Goal: Information Seeking & Learning: Learn about a topic

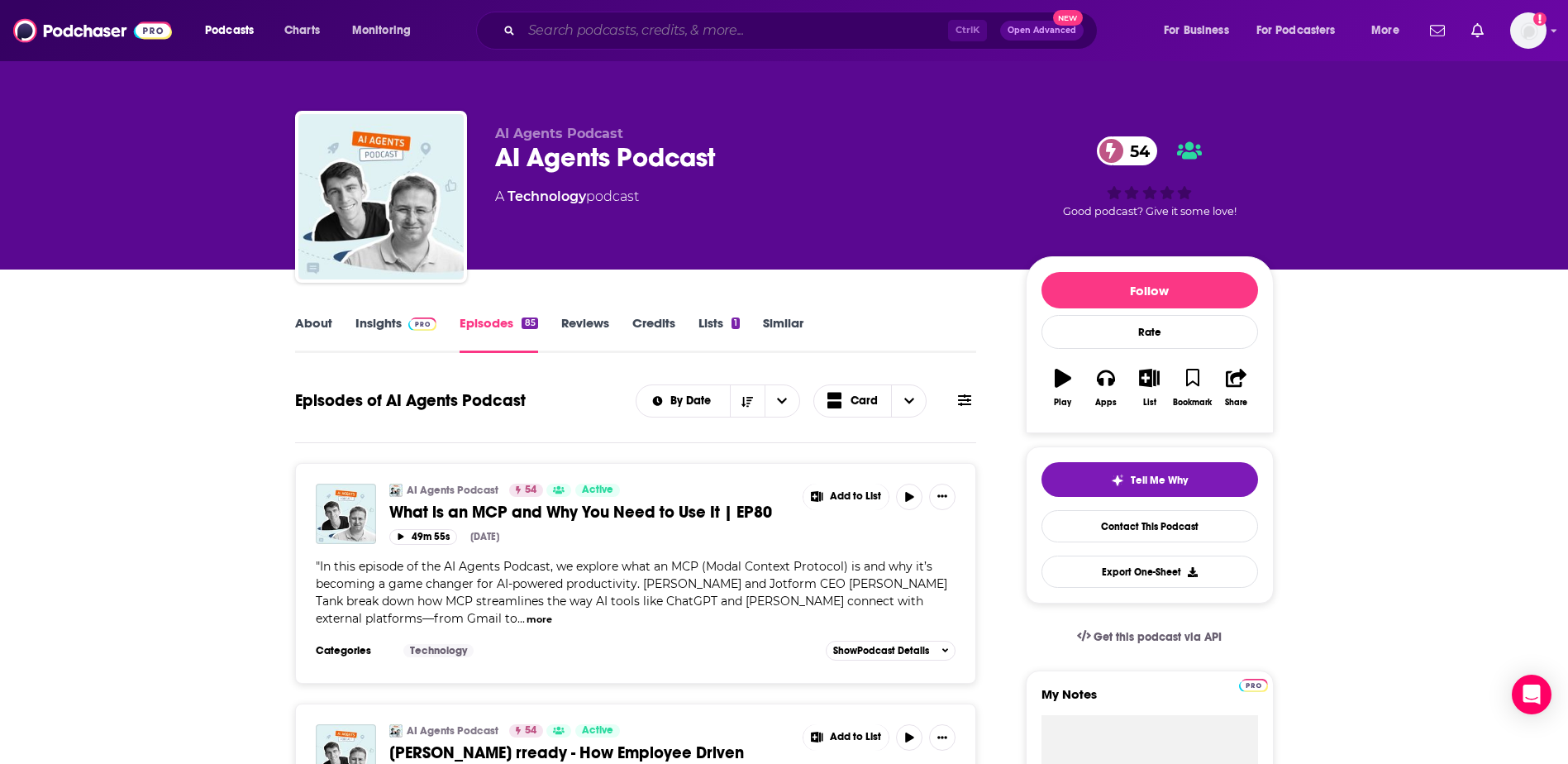
click at [758, 39] on input "Search podcasts, credits, & more..." at bounding box center [735, 30] width 427 height 26
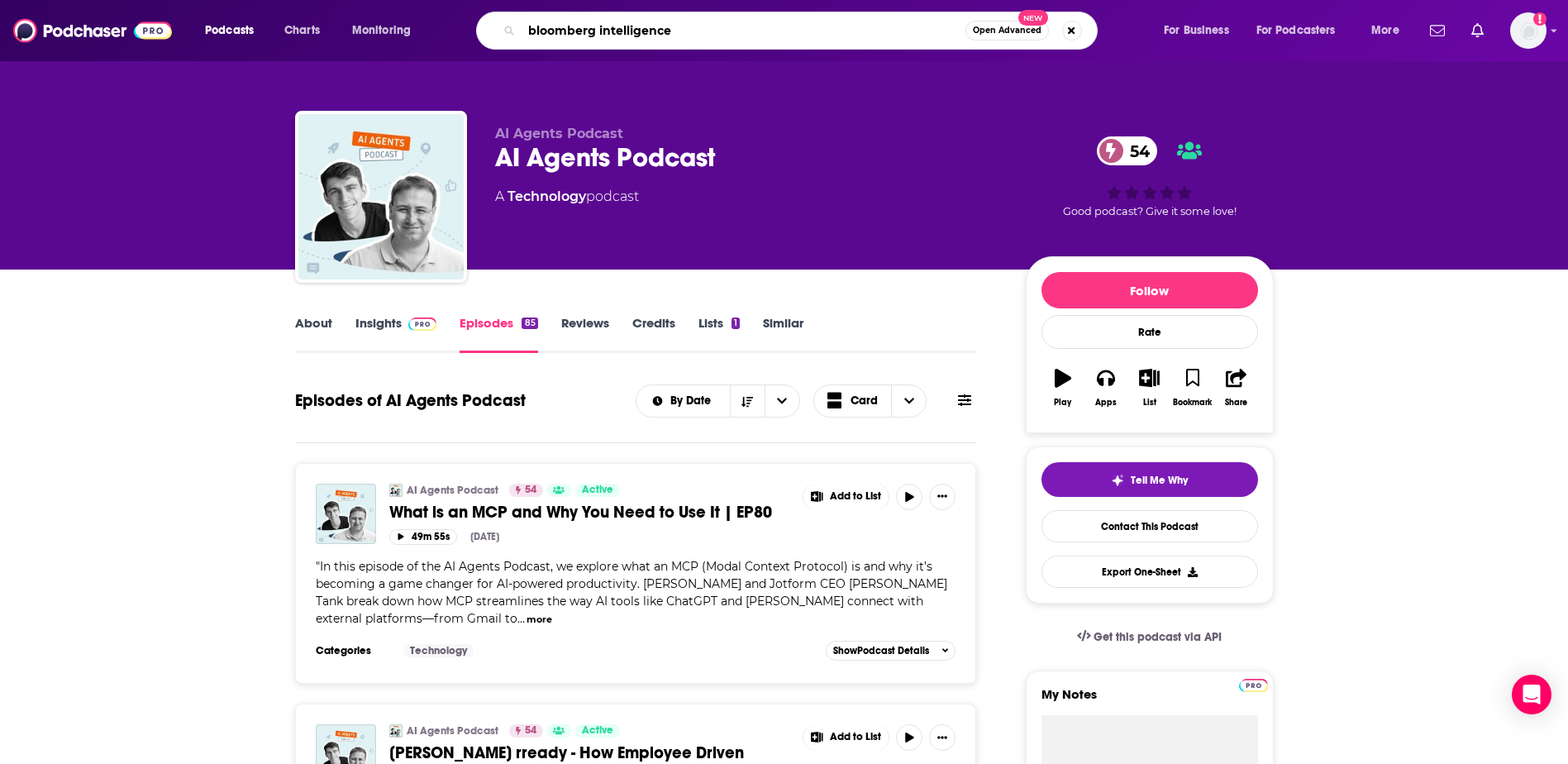
click at [670, 31] on input "bloomberg intelligence" at bounding box center [743, 30] width 444 height 26
type input "bloomberg intelligence tech disruptors"
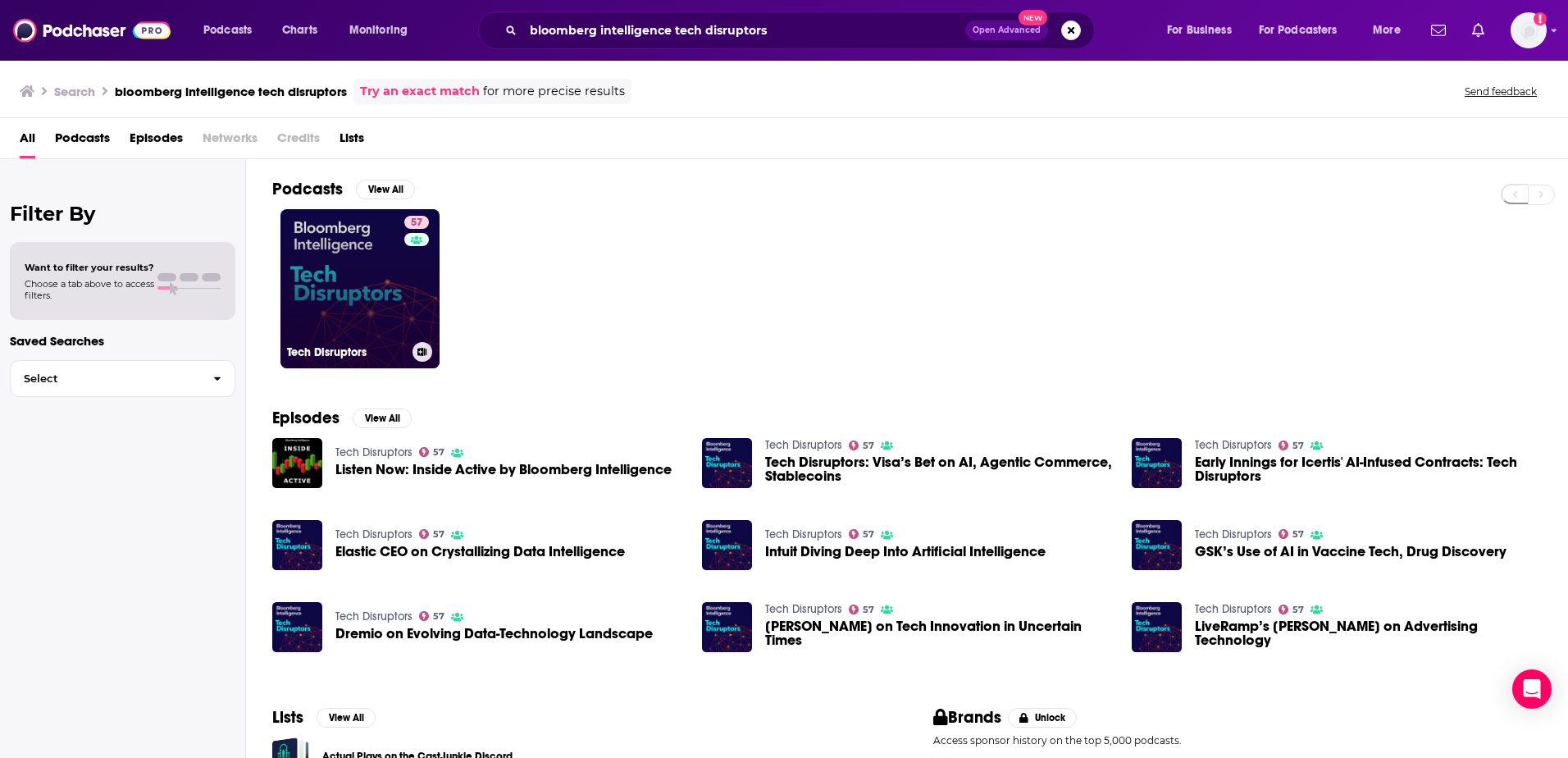
click at [320, 254] on link "57 Tech Disruptors" at bounding box center [360, 289] width 159 height 159
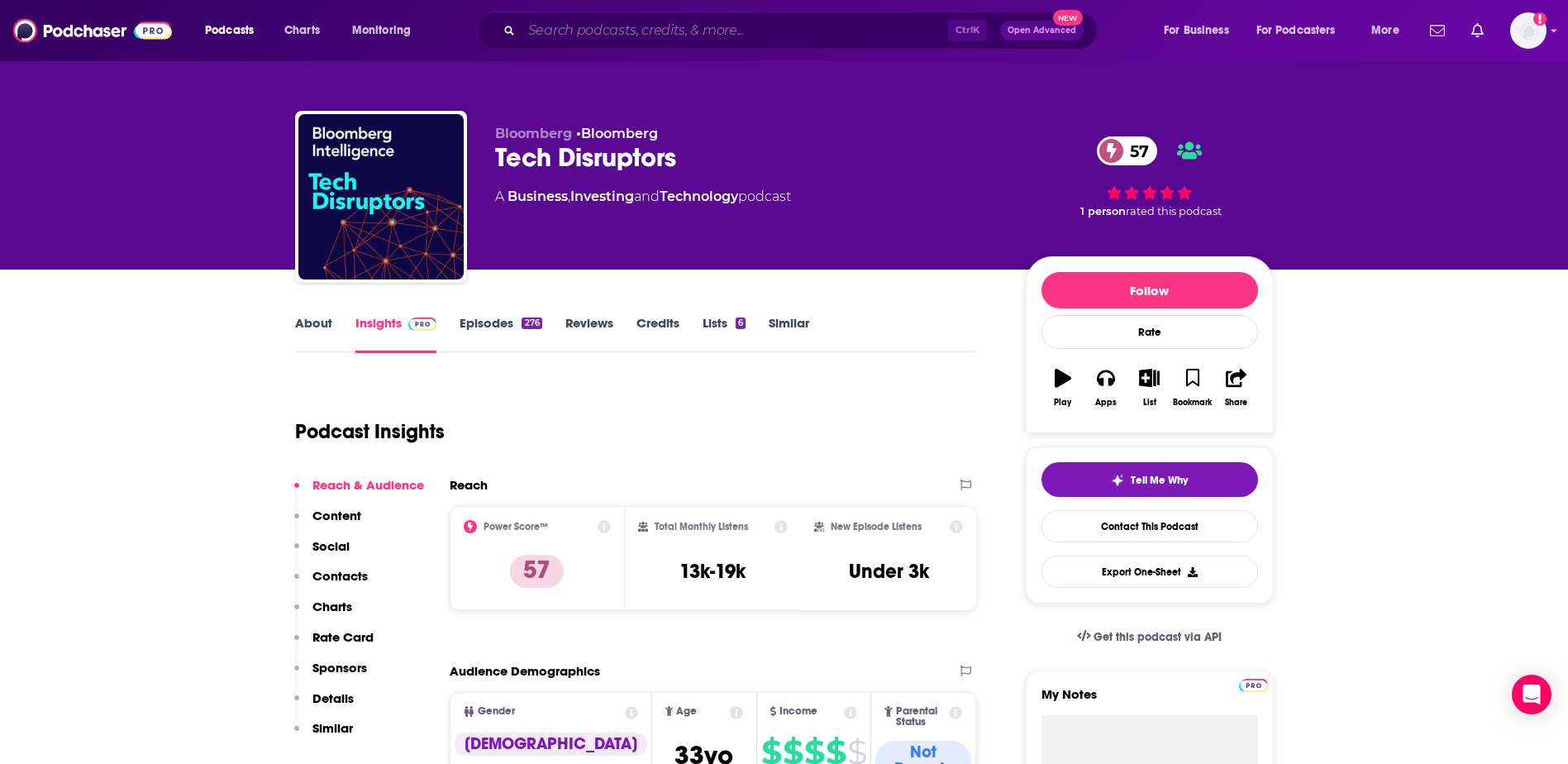
click at [685, 31] on input "Search podcasts, credits, & more..." at bounding box center [735, 30] width 427 height 26
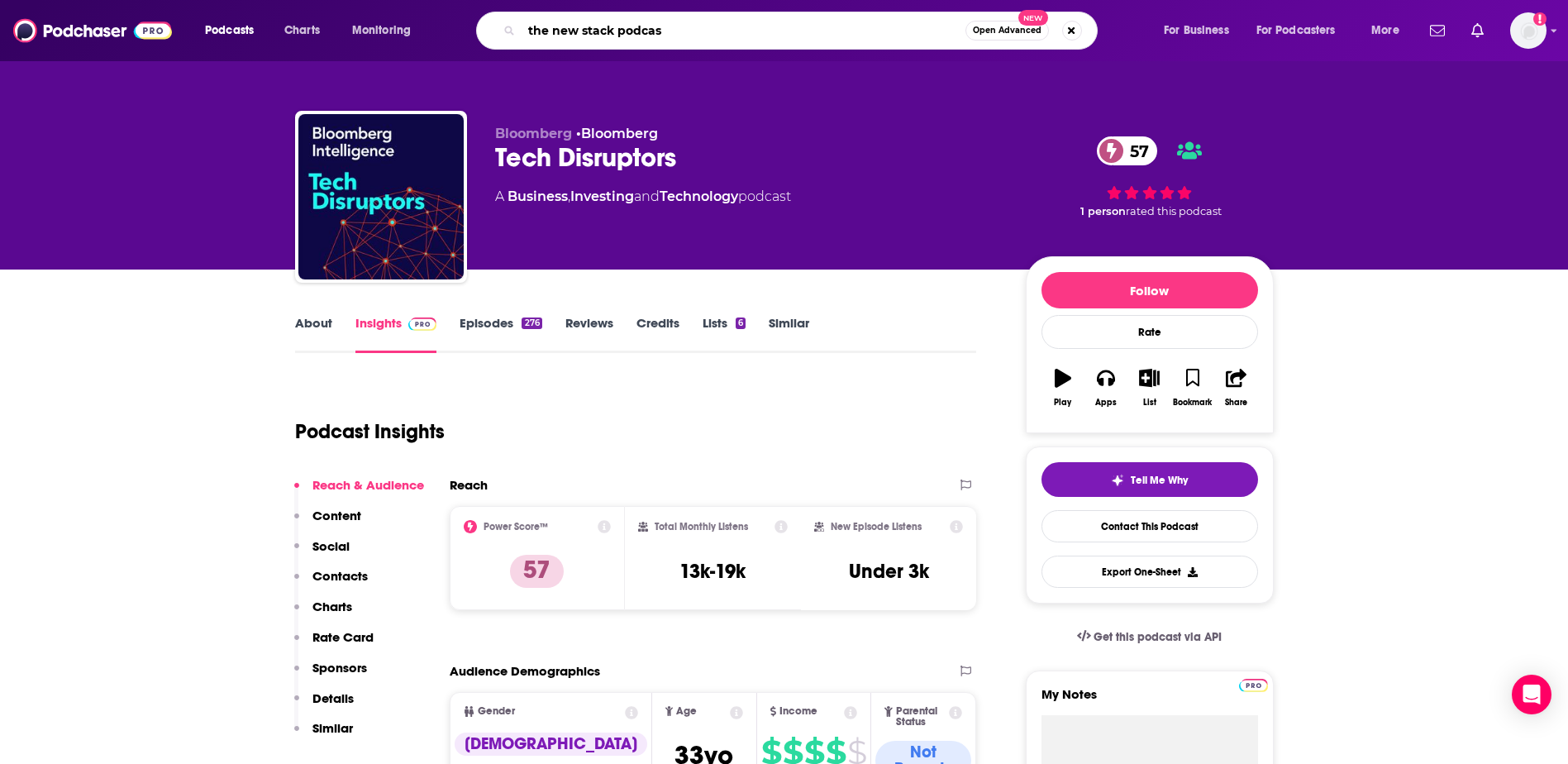
type input "the new stack podcast"
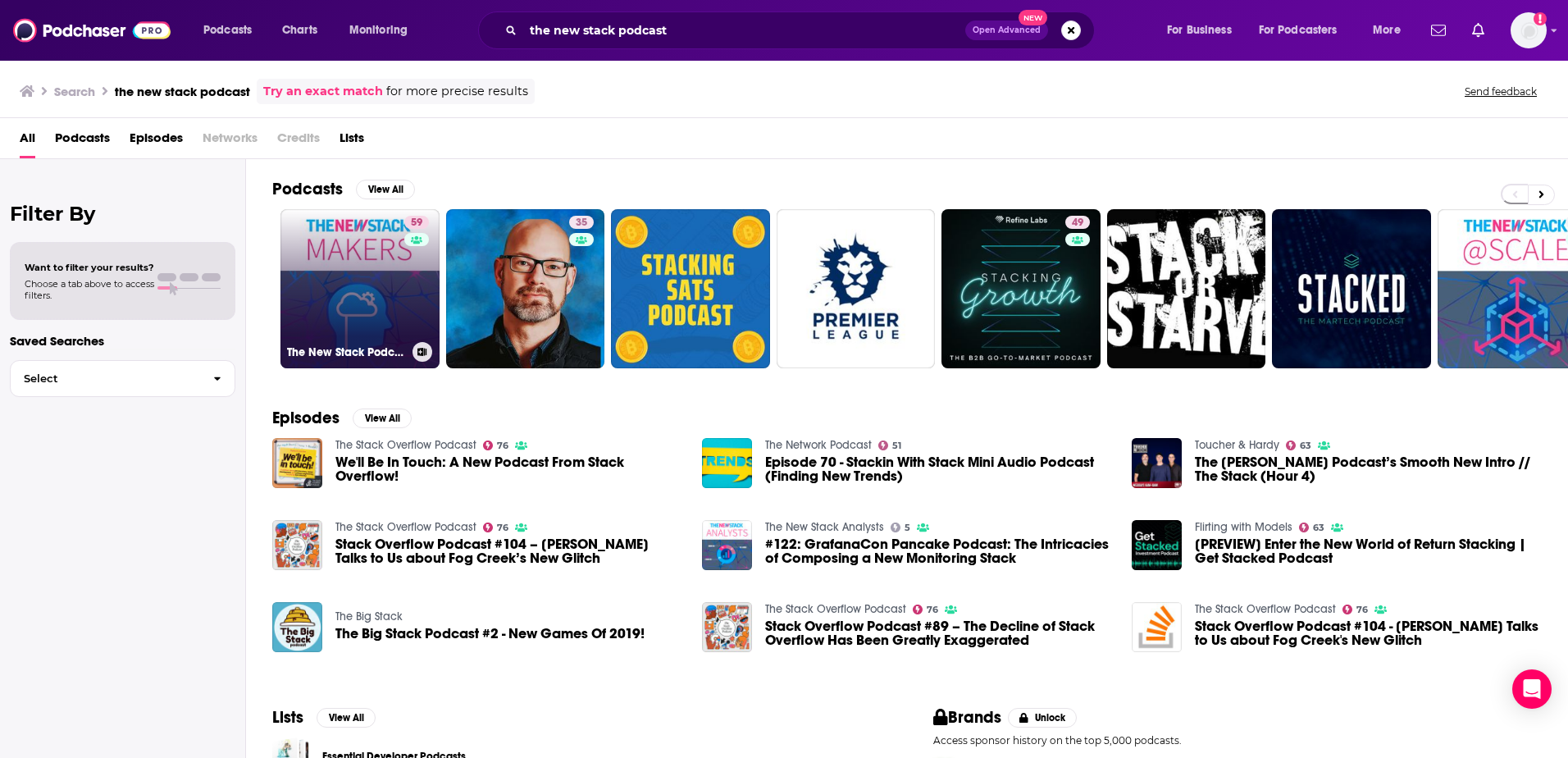
click at [378, 305] on link "59 The New Stack Podcast" at bounding box center [360, 289] width 159 height 159
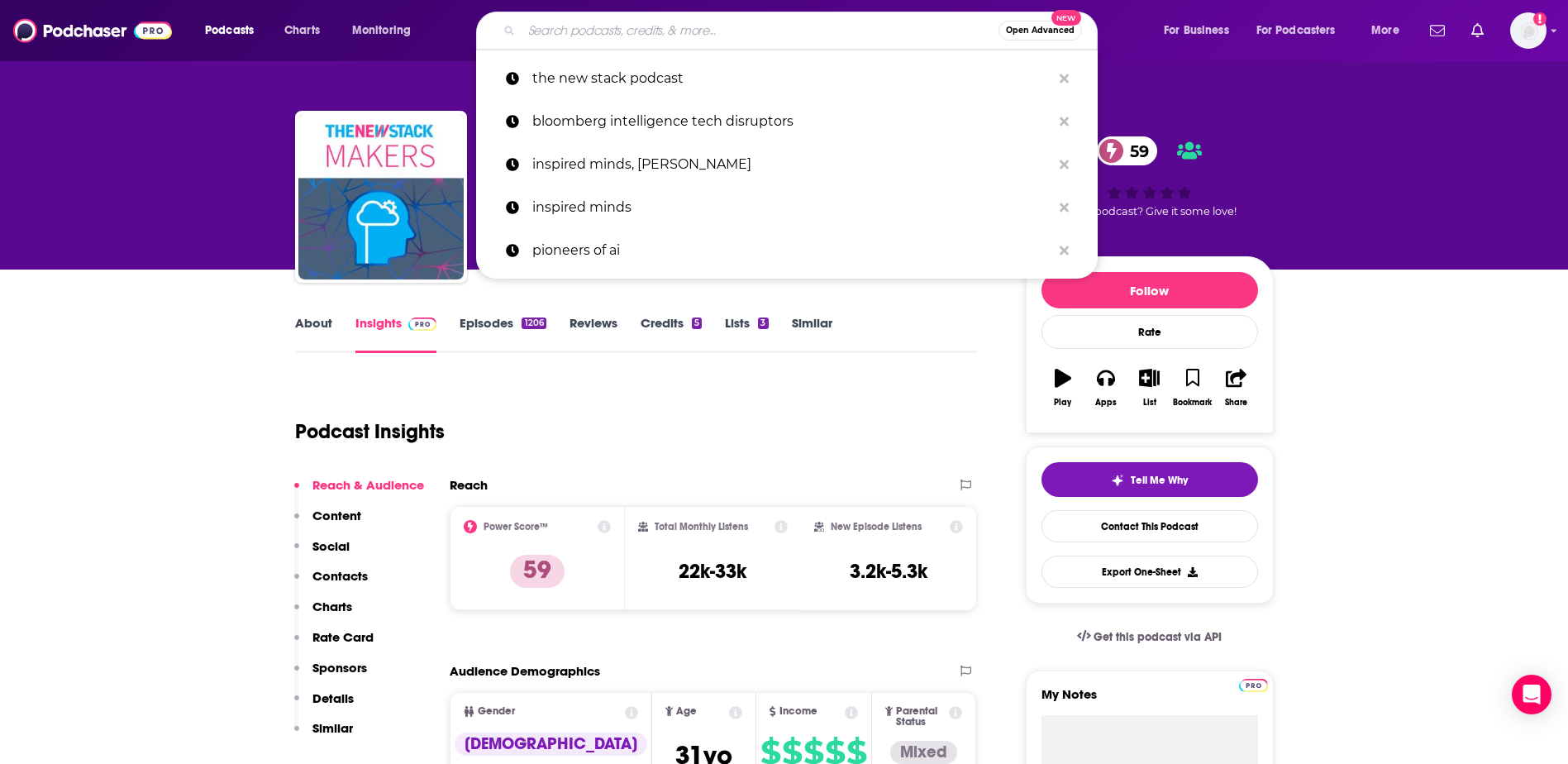
click at [661, 28] on input "Search podcasts, credits, & more..." at bounding box center [760, 30] width 477 height 26
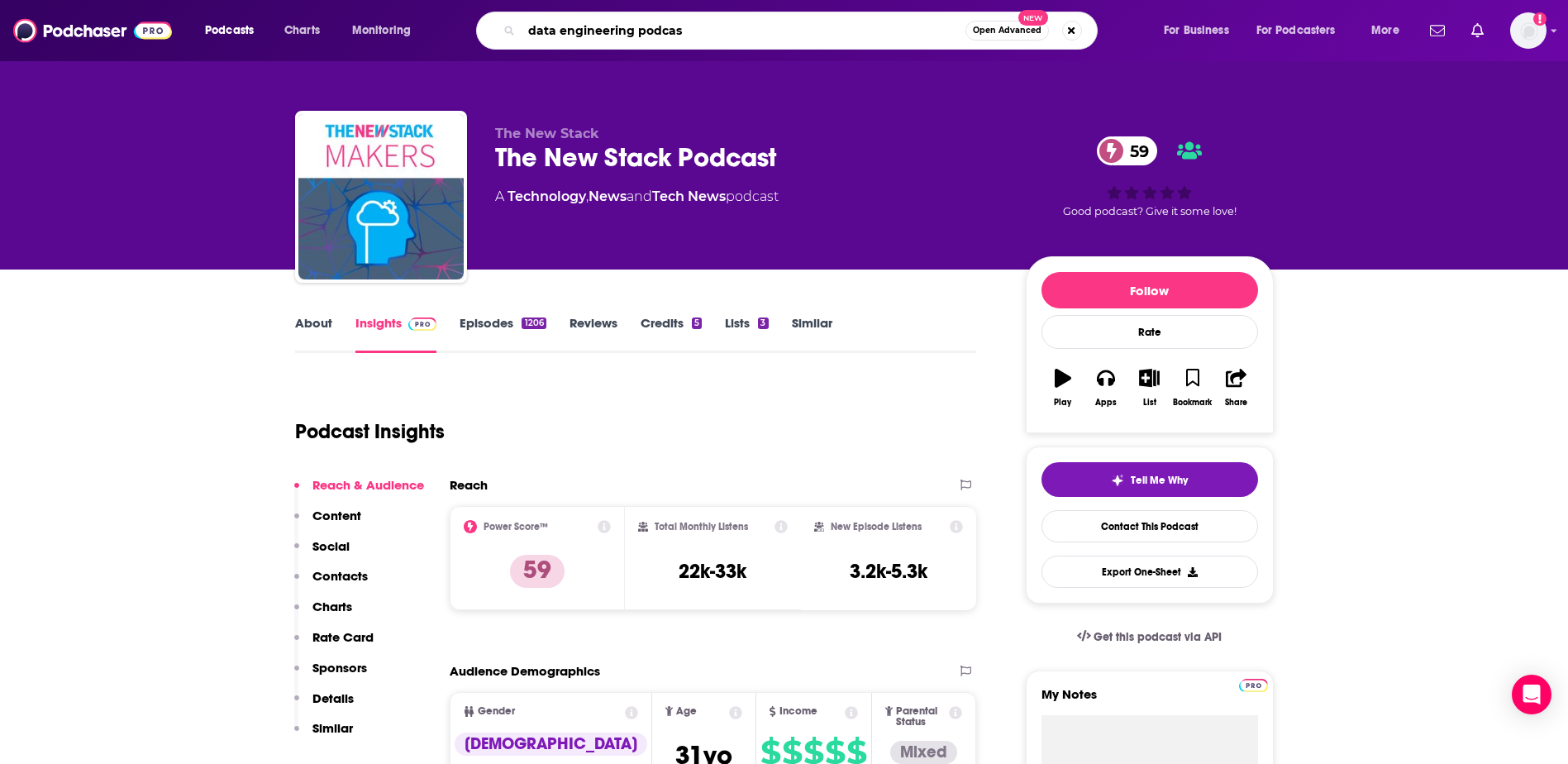
type input "data engineering podcast"
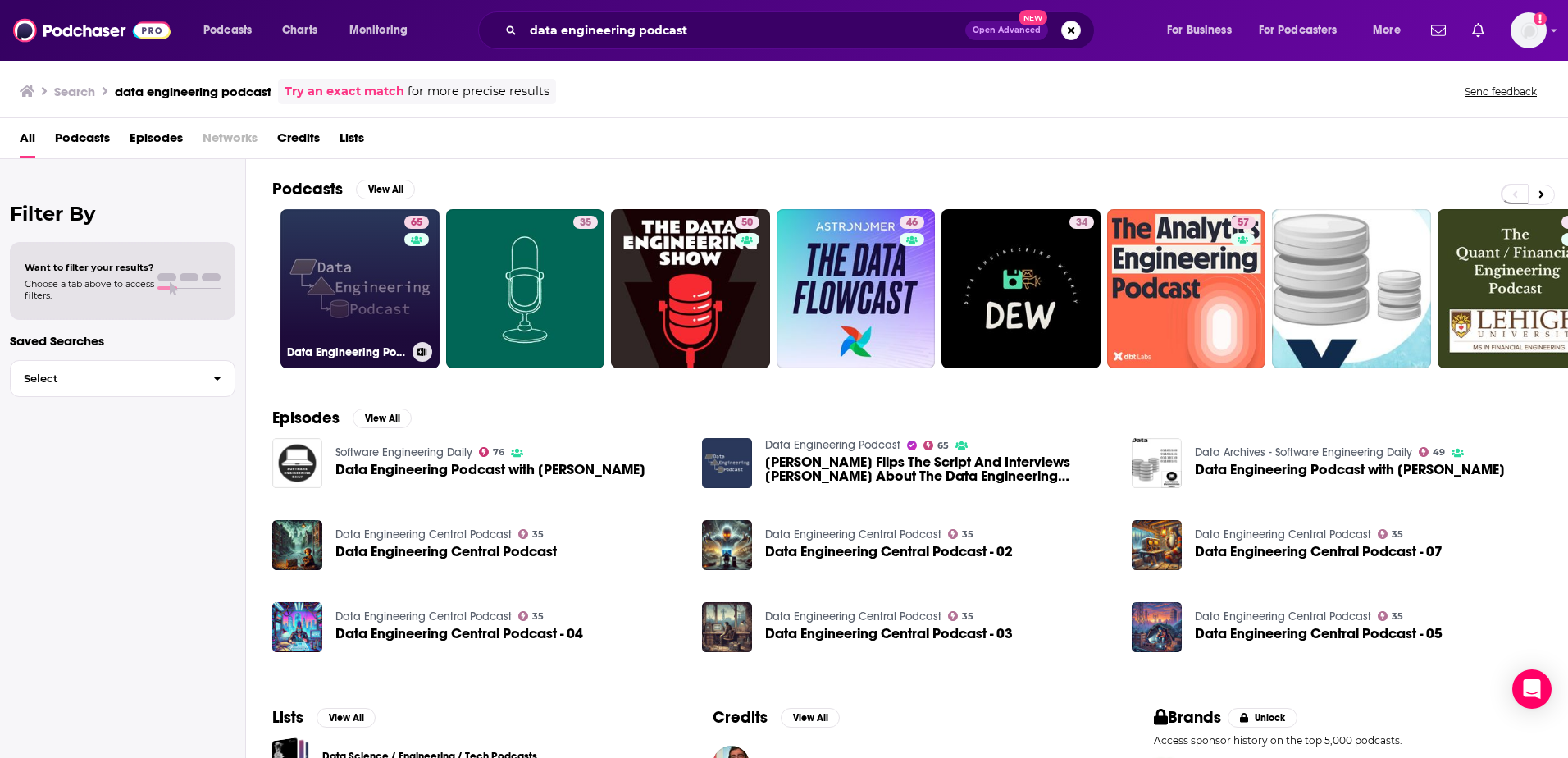
click at [402, 269] on link "65 Data Engineering Podcast" at bounding box center [360, 289] width 159 height 159
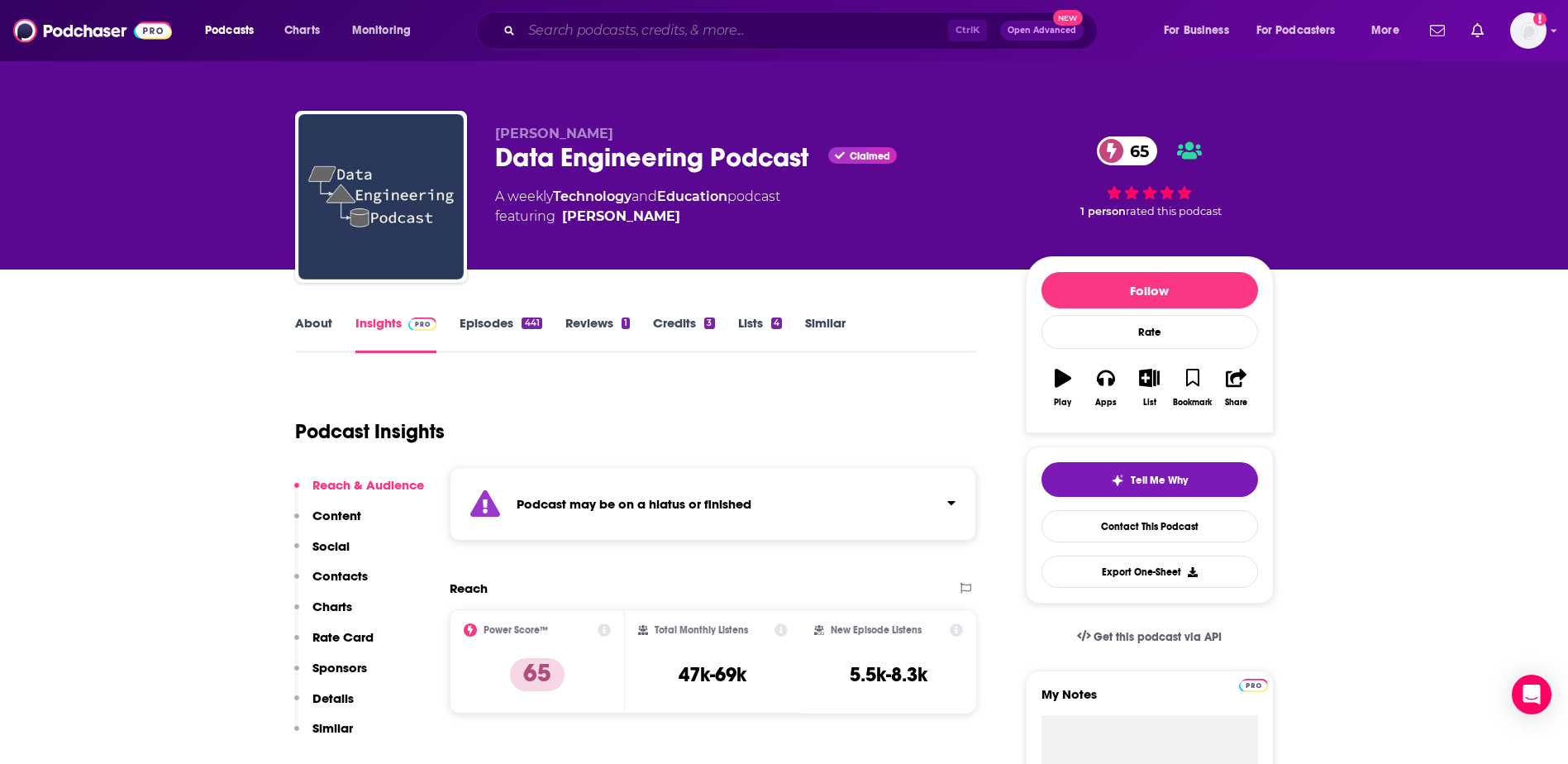
drag, startPoint x: 710, startPoint y: 29, endPoint x: 728, endPoint y: 29, distance: 18.0
click at [716, 29] on input "Search podcasts, credits, & more..." at bounding box center [735, 30] width 427 height 26
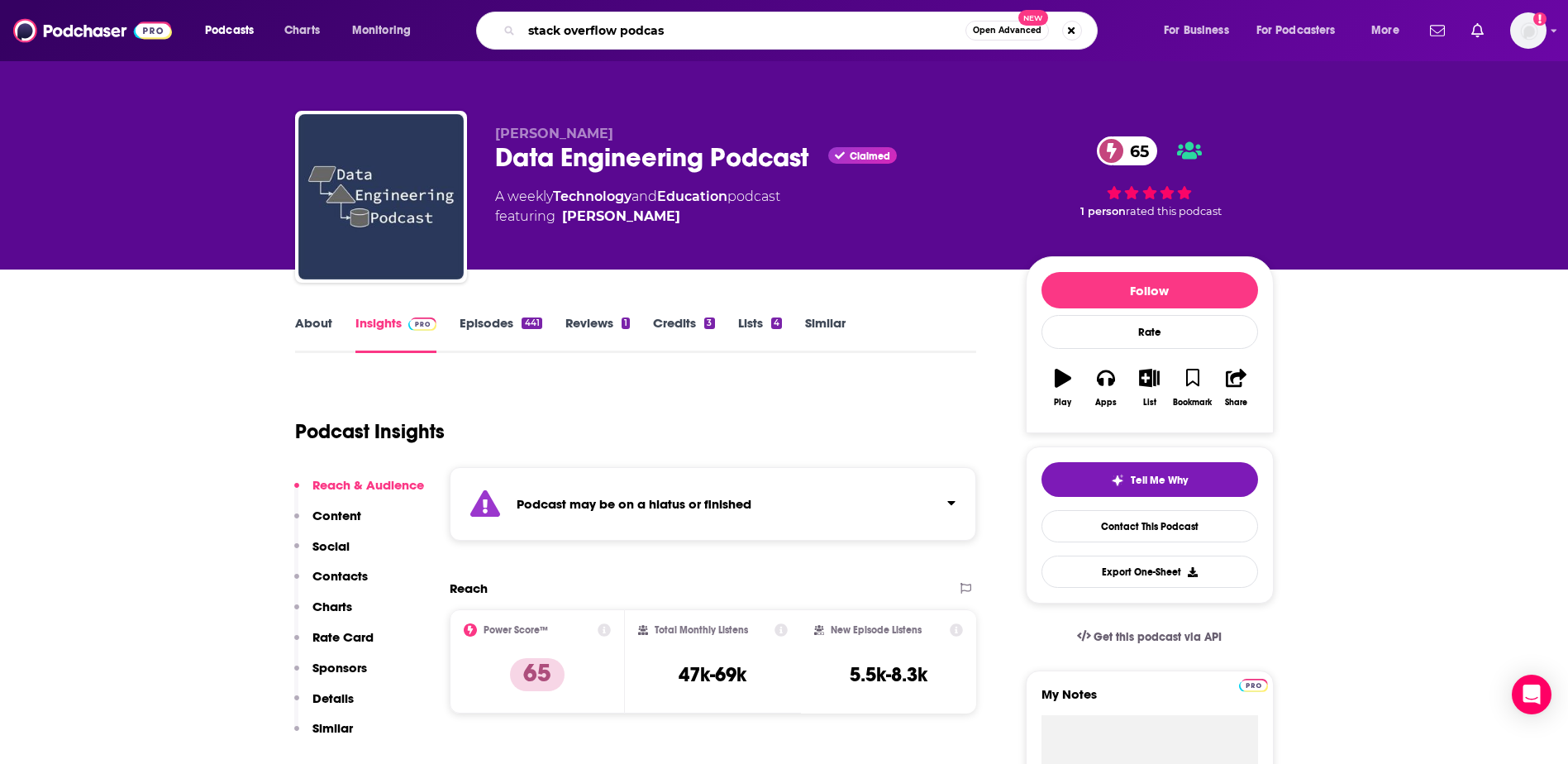
type input "stack overflow podcast"
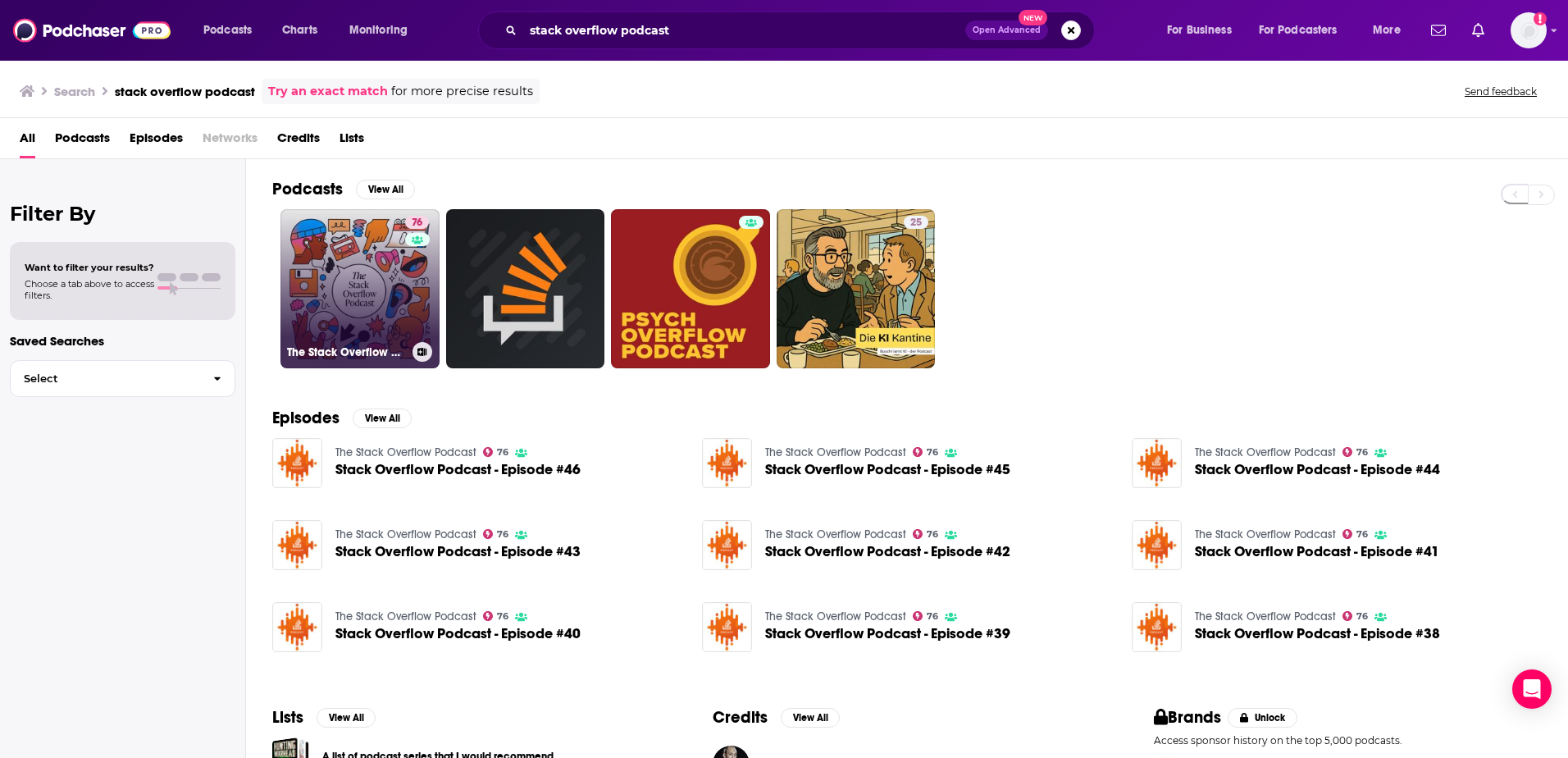
click at [335, 281] on link "76 The Stack Overflow Podcast" at bounding box center [360, 289] width 159 height 159
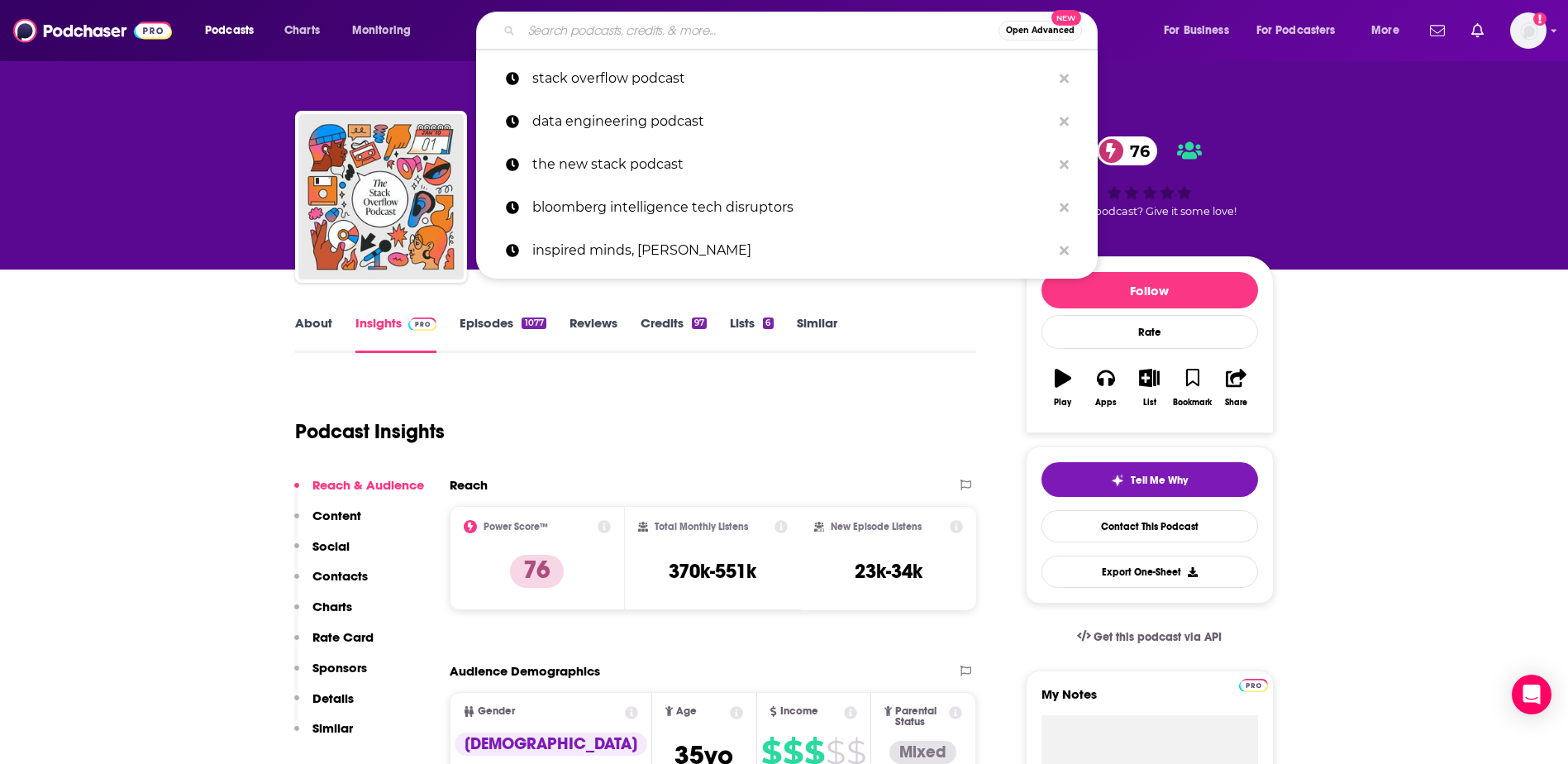
click at [604, 38] on input "Search podcasts, credits, & more..." at bounding box center [760, 30] width 477 height 26
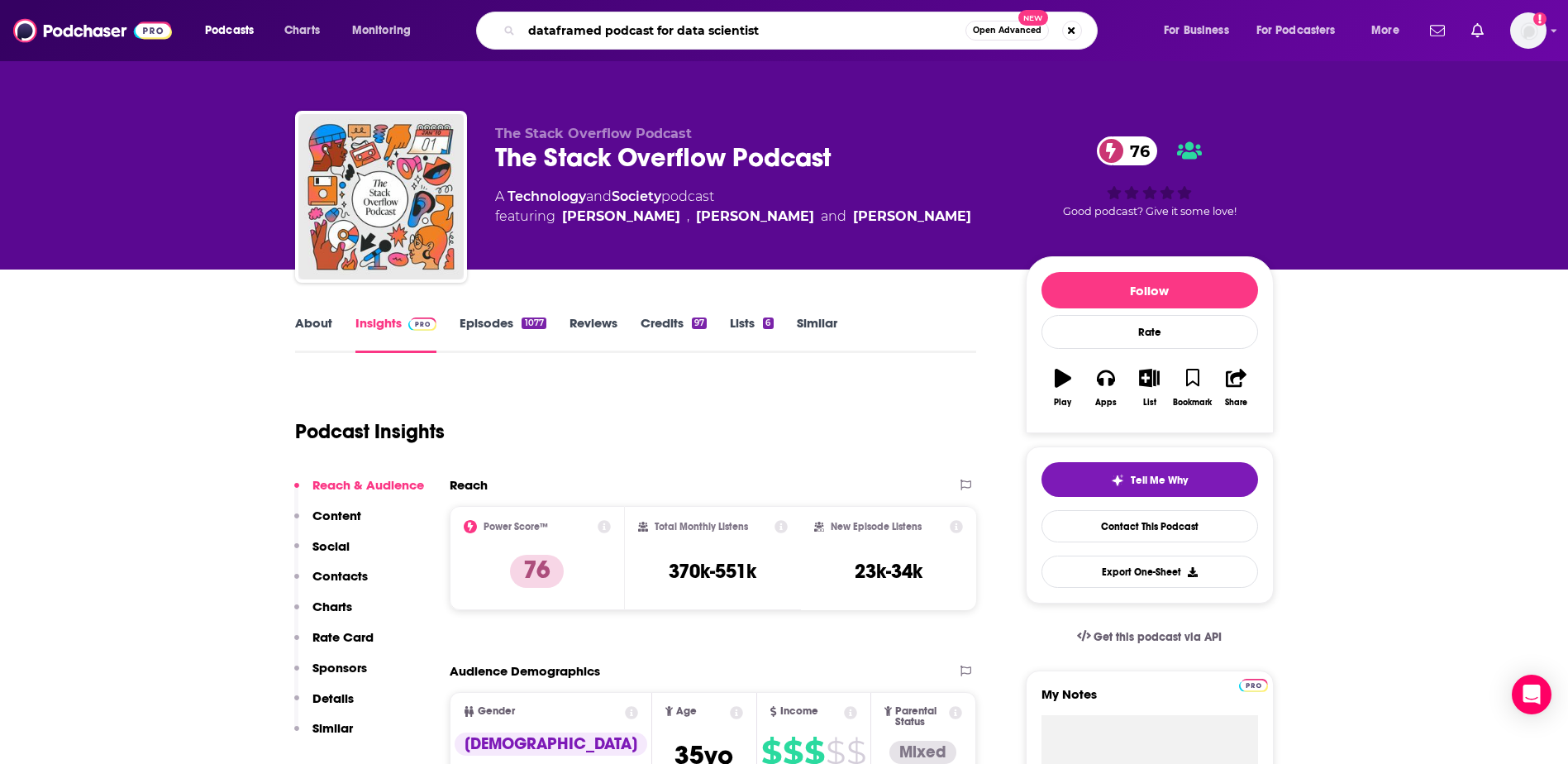
type input "dataframed podcast for data scientists"
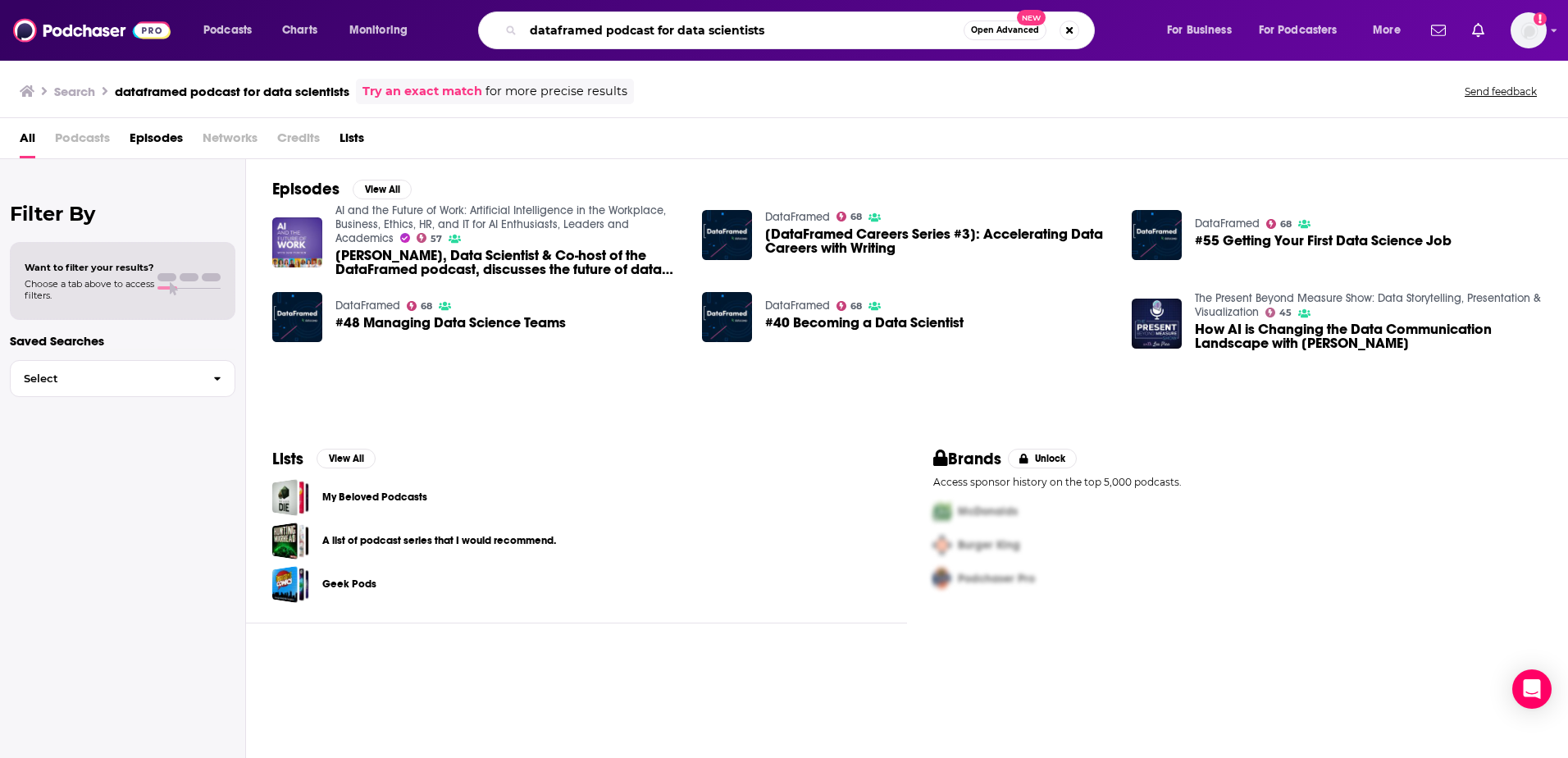
drag, startPoint x: 785, startPoint y: 34, endPoint x: 658, endPoint y: 37, distance: 127.0
click at [658, 37] on input "dataframed podcast for data scientists" at bounding box center [743, 30] width 441 height 26
type input "dataframed podcast"
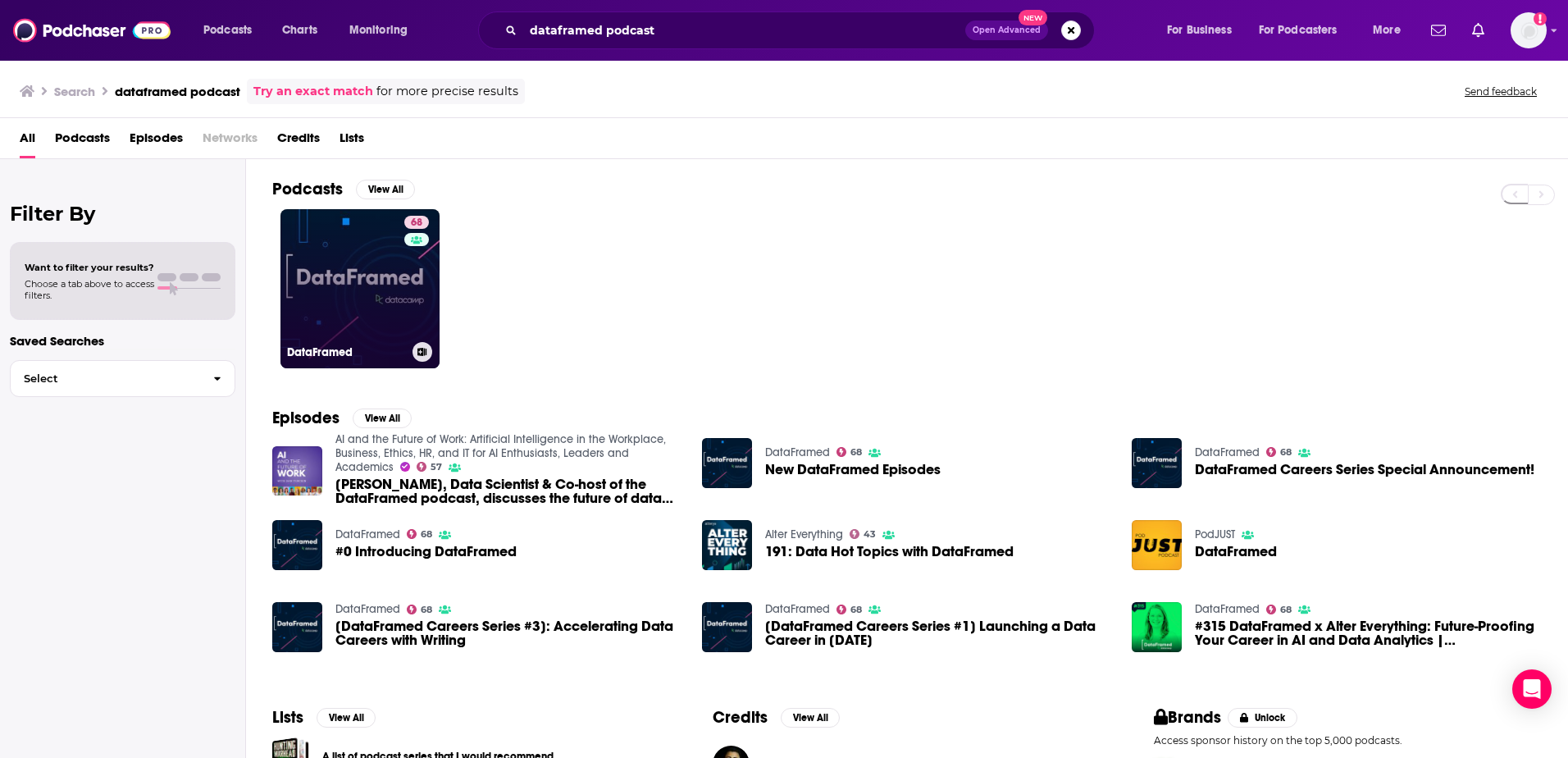
click at [363, 260] on link "68 DataFramed" at bounding box center [360, 289] width 159 height 159
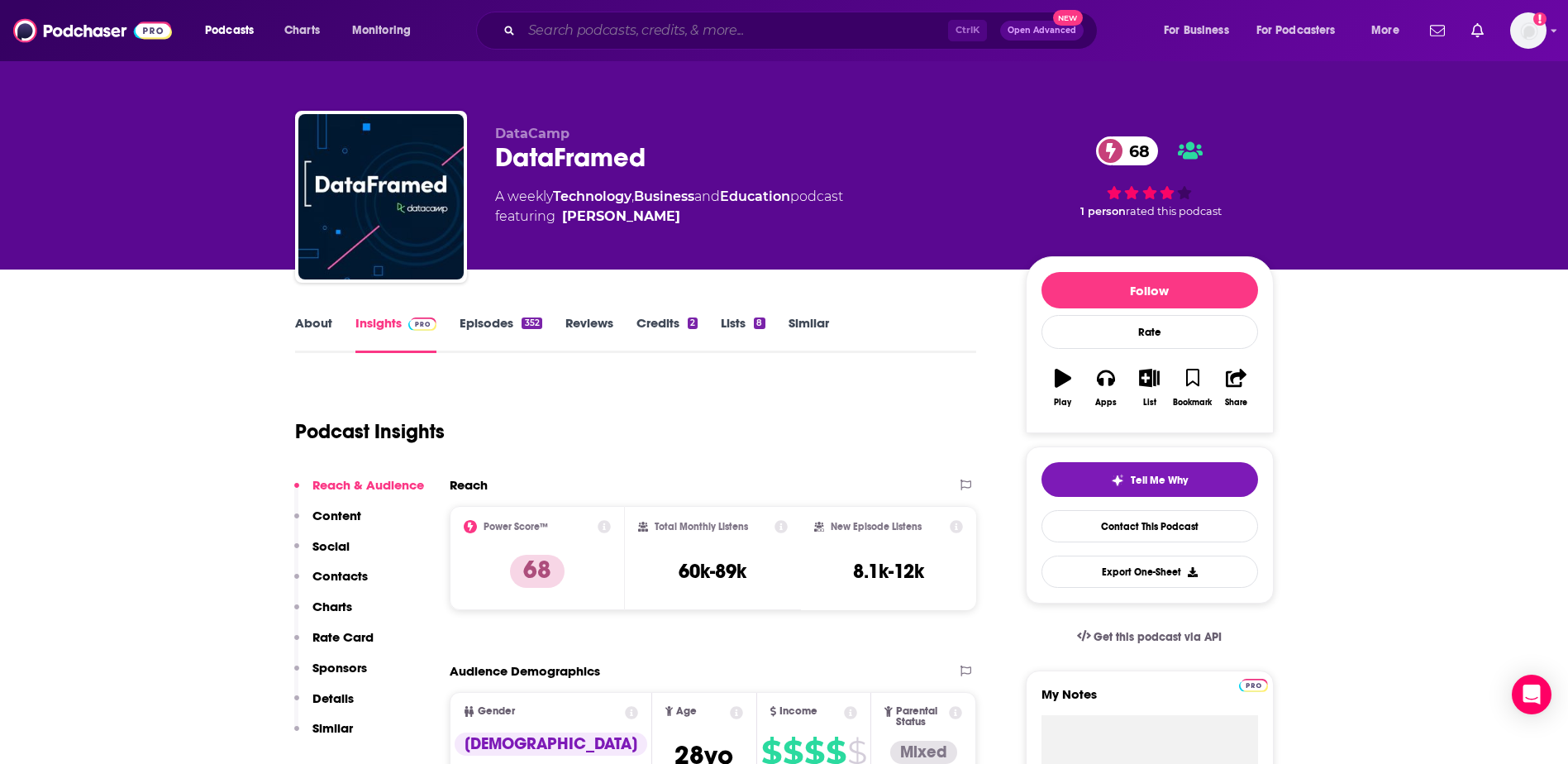
click at [702, 29] on input "Search podcasts, credits, & more..." at bounding box center [735, 30] width 427 height 26
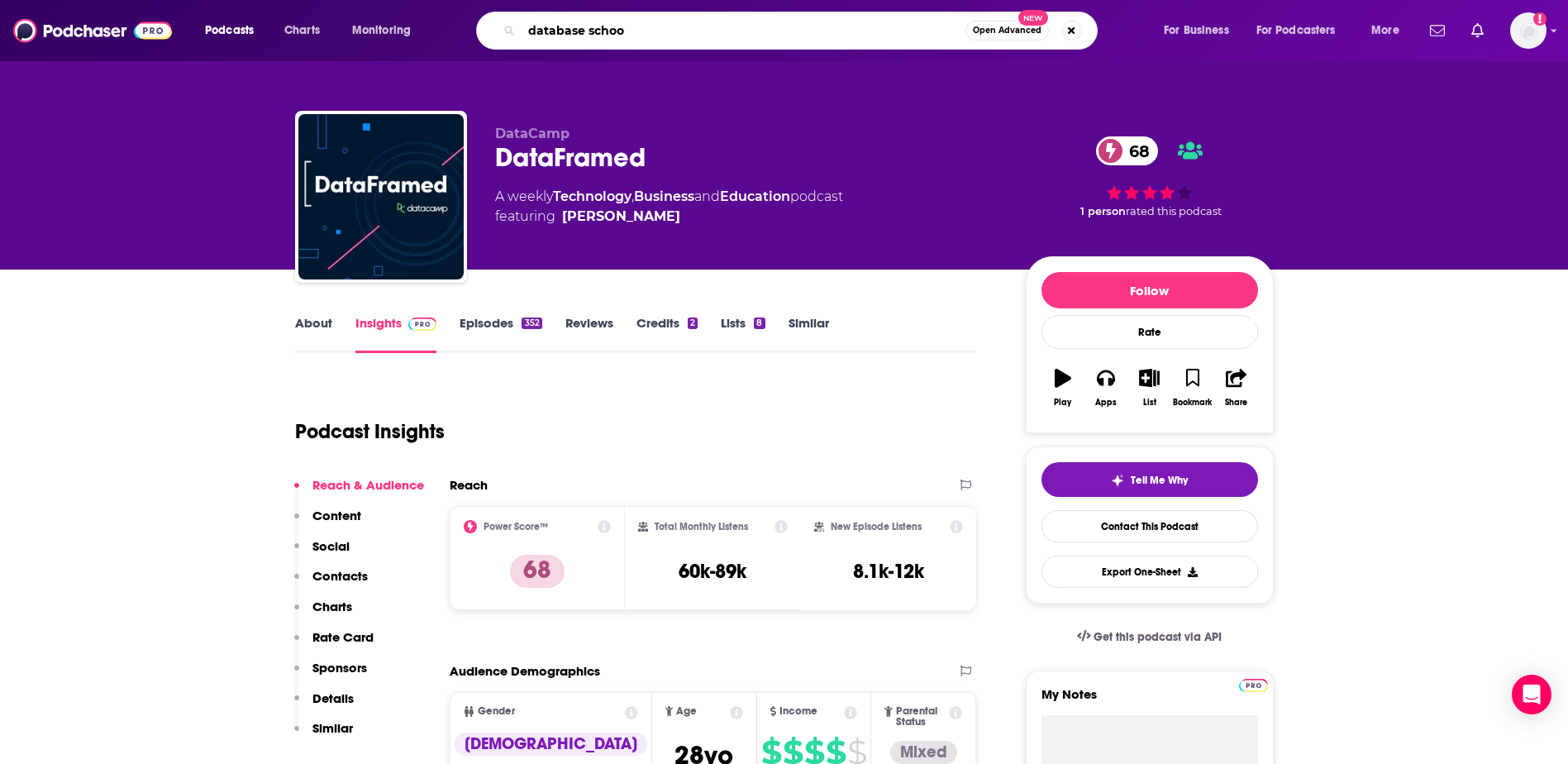
type input "database school"
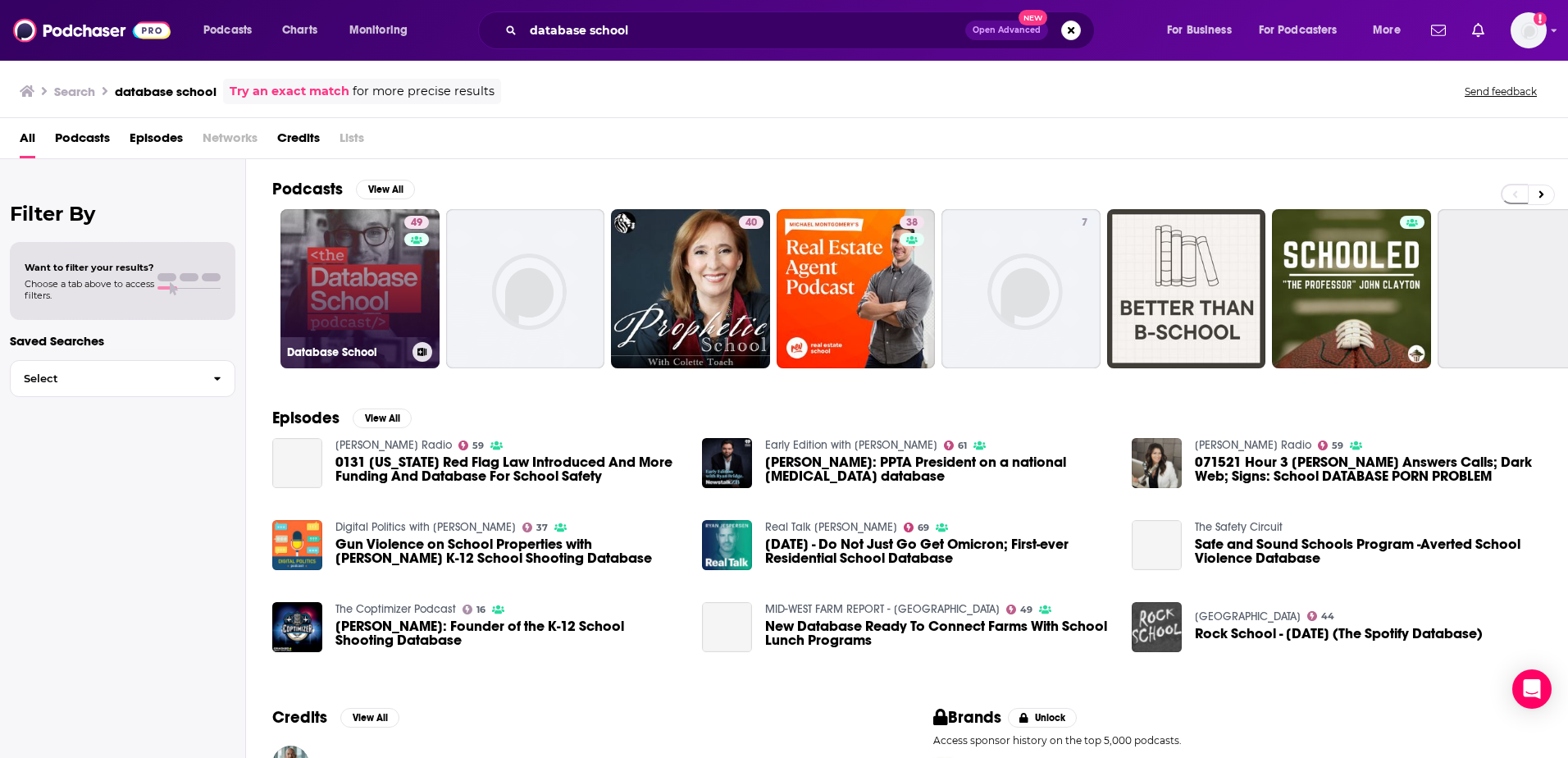
click at [389, 295] on link "49 Database School" at bounding box center [360, 289] width 159 height 159
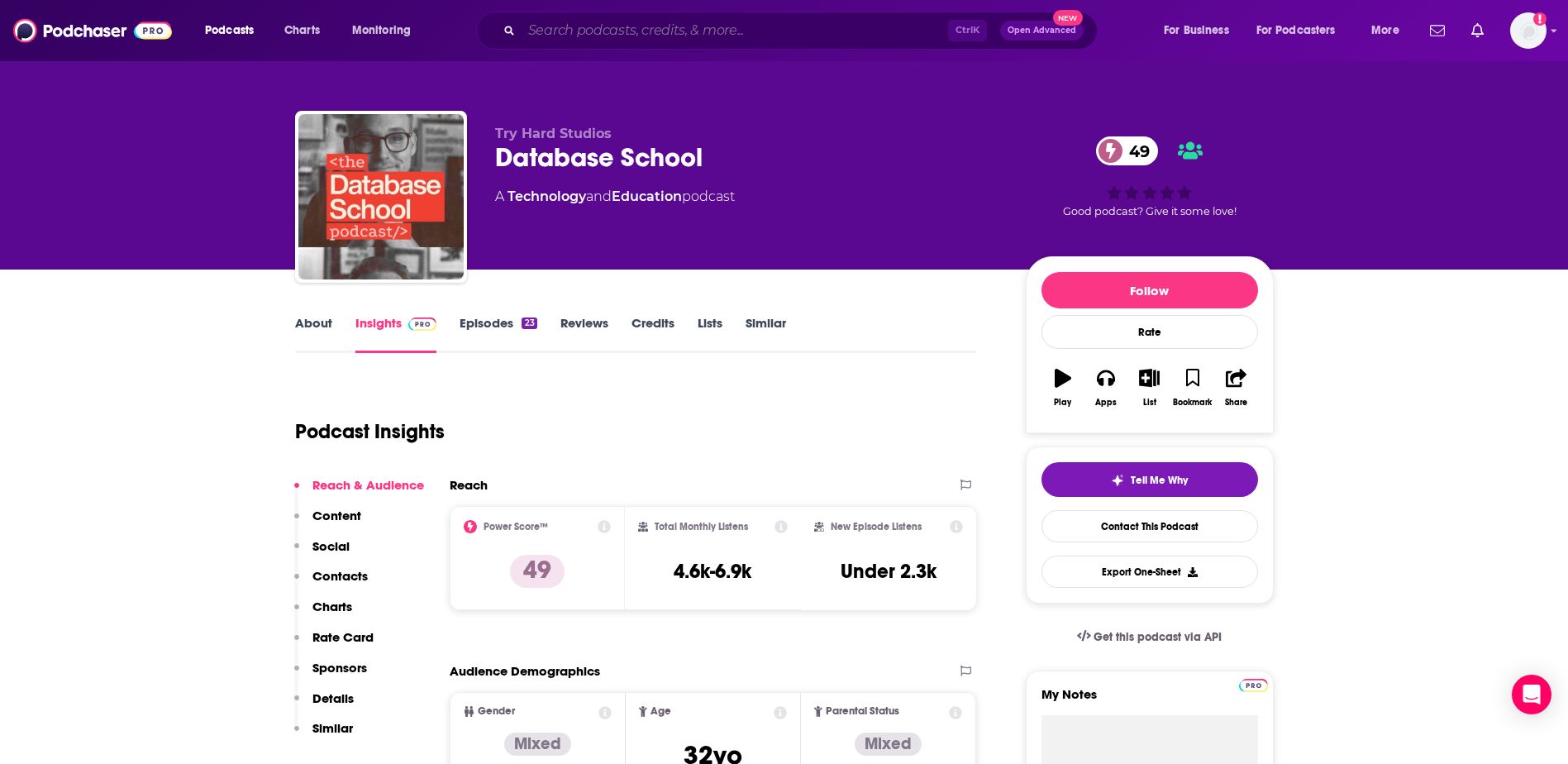
click at [646, 24] on input "Search podcasts, credits, & more..." at bounding box center [735, 30] width 427 height 26
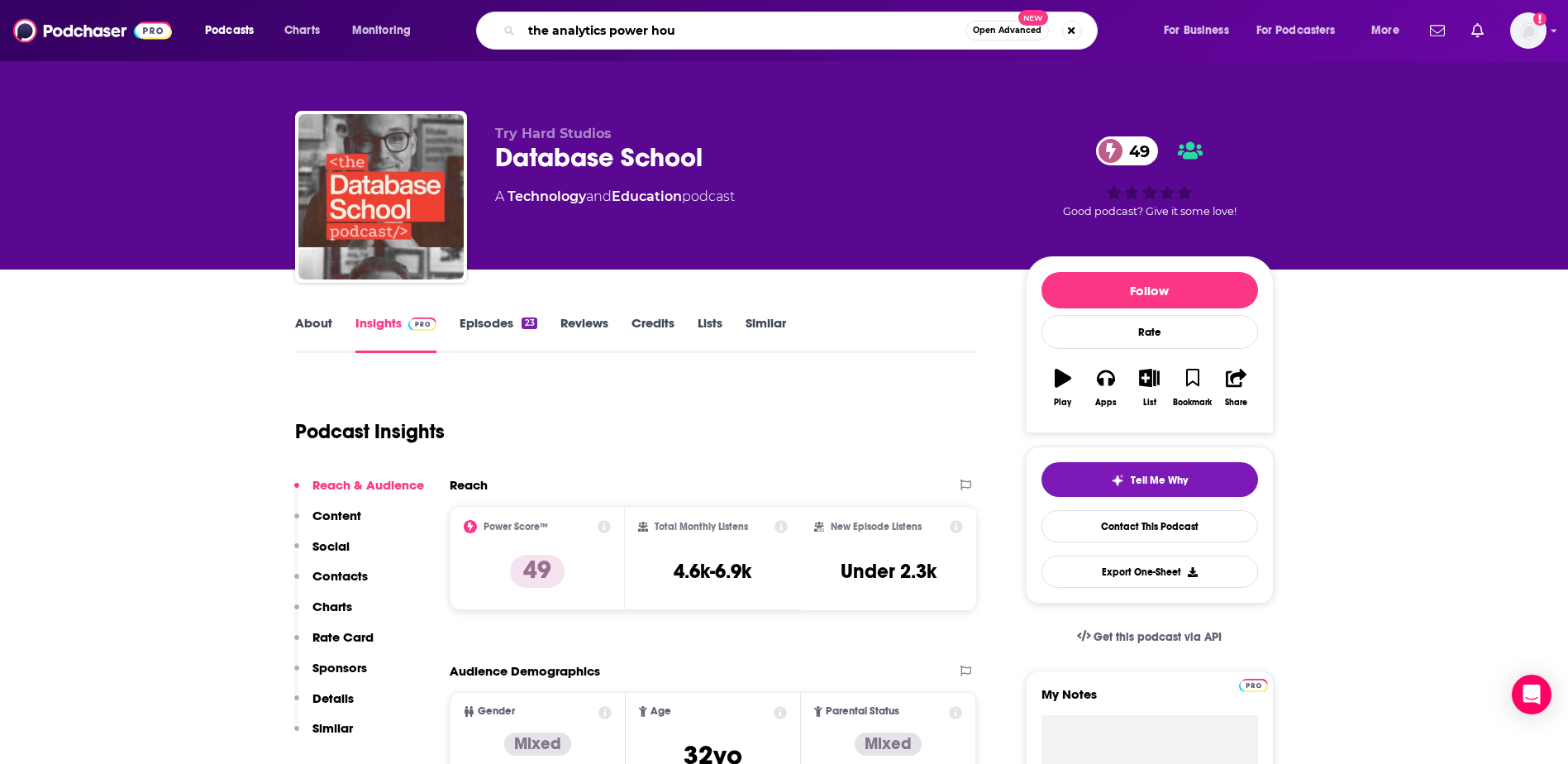
type input "the analytics power hour"
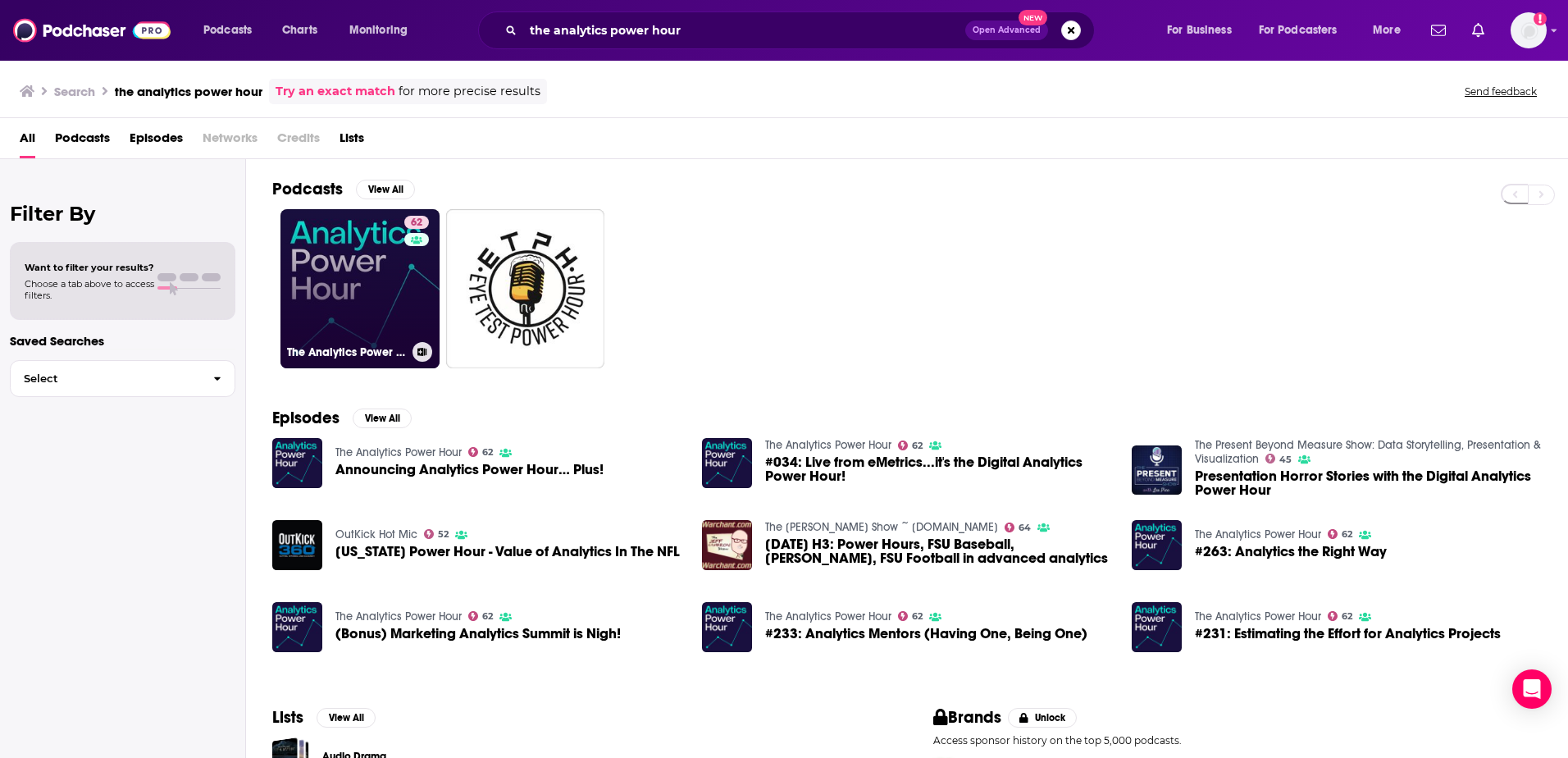
click at [397, 280] on link "62 The Analytics Power Hour" at bounding box center [360, 289] width 159 height 159
